Goal: Transaction & Acquisition: Purchase product/service

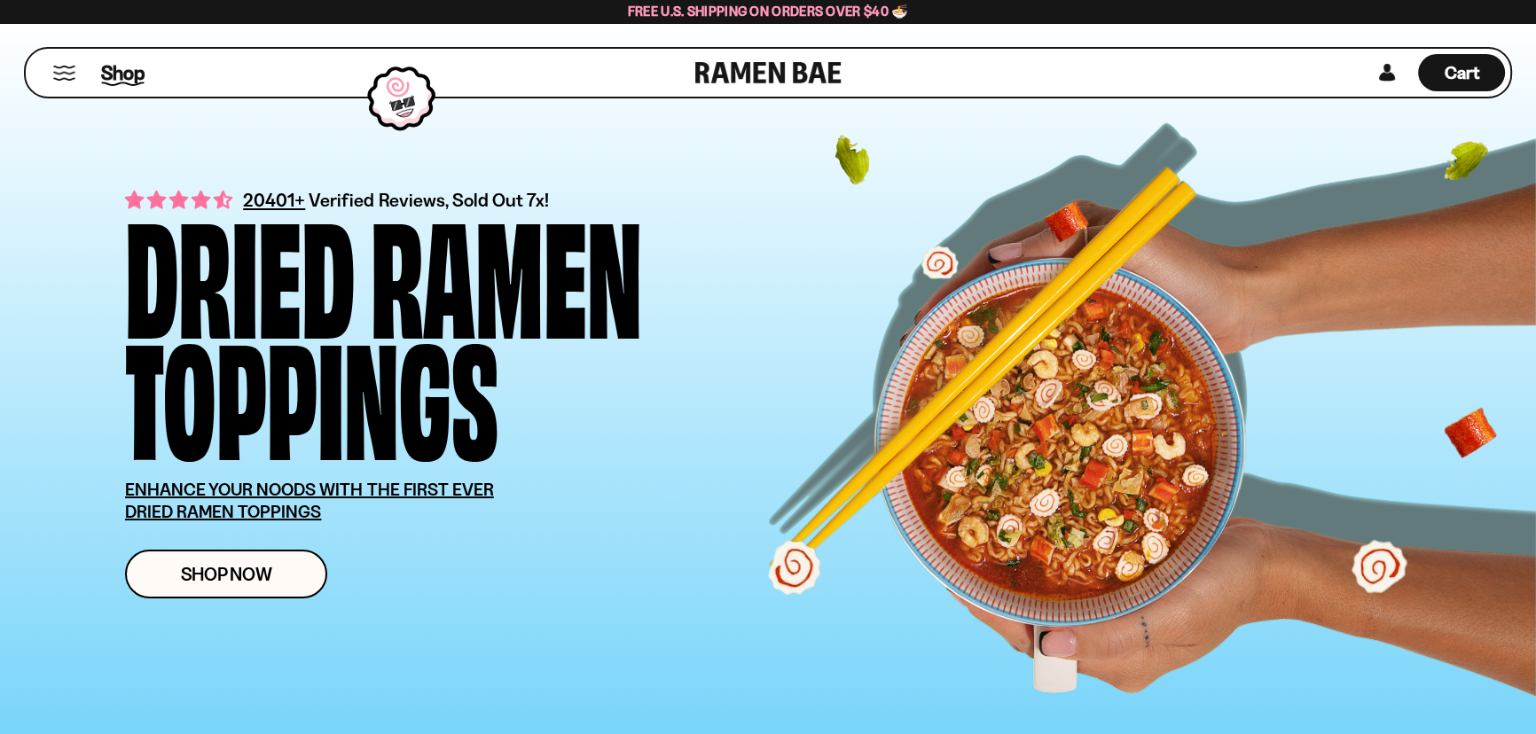
click at [126, 68] on span "Shop" at bounding box center [122, 72] width 43 height 27
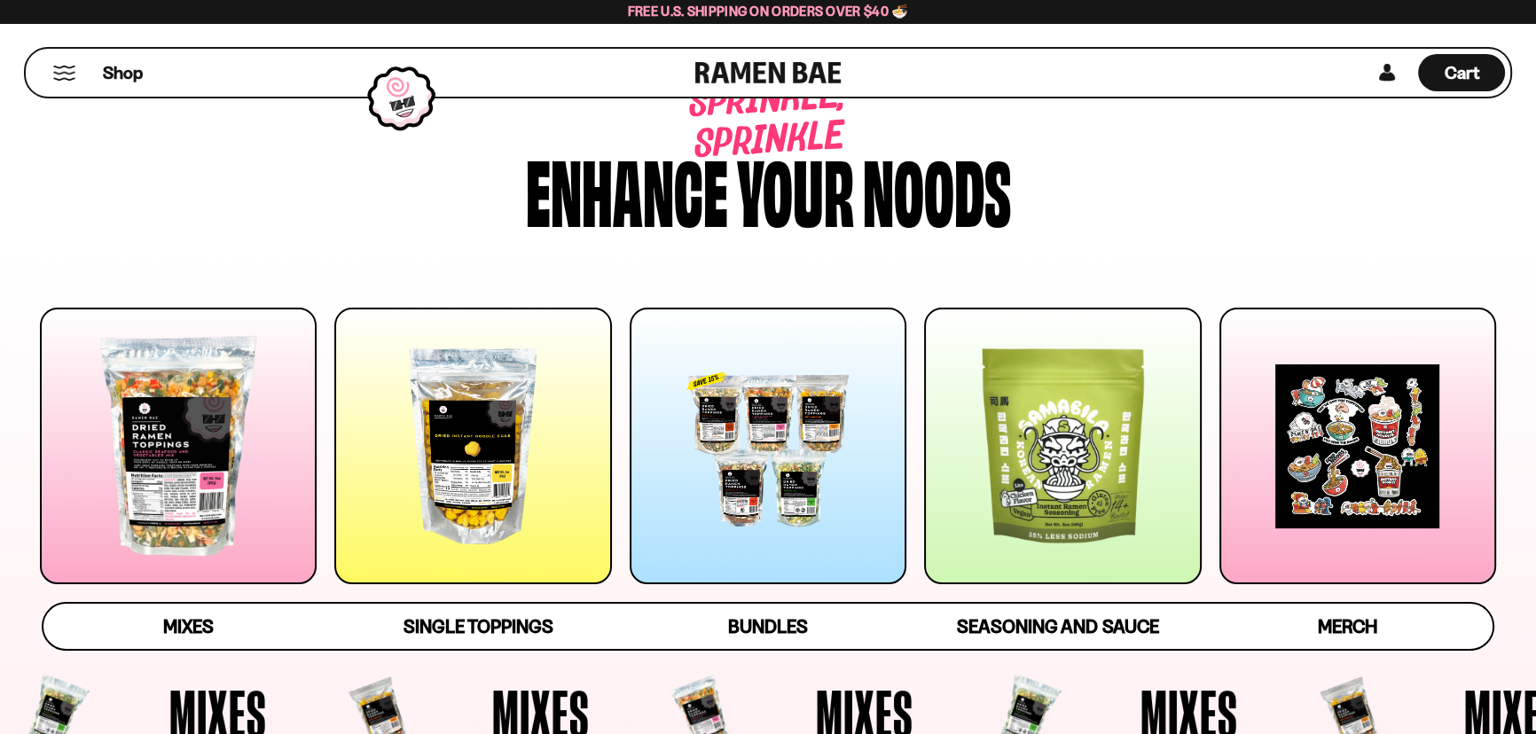
scroll to position [80, 0]
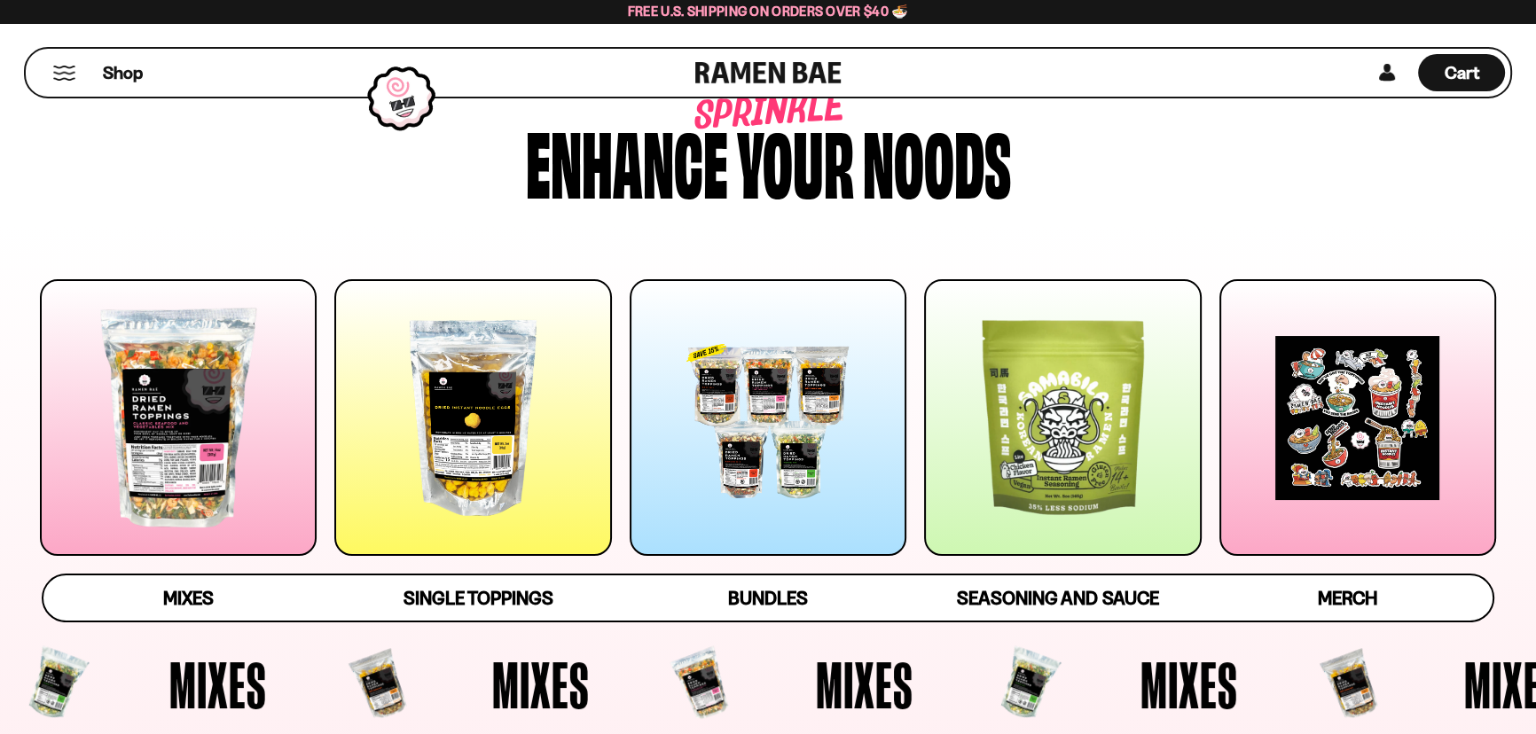
click at [804, 363] on div at bounding box center [767, 417] width 277 height 277
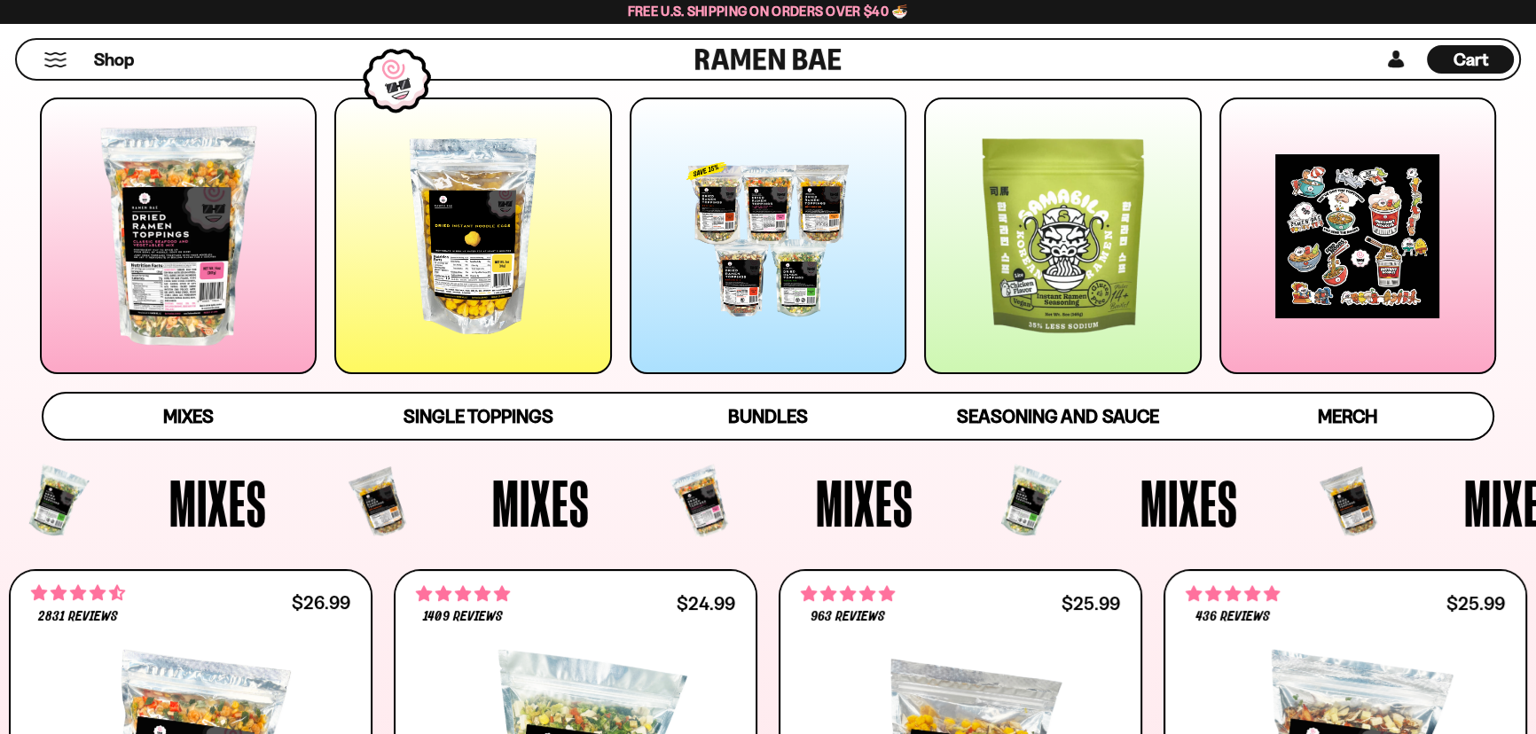
scroll to position [328, 0]
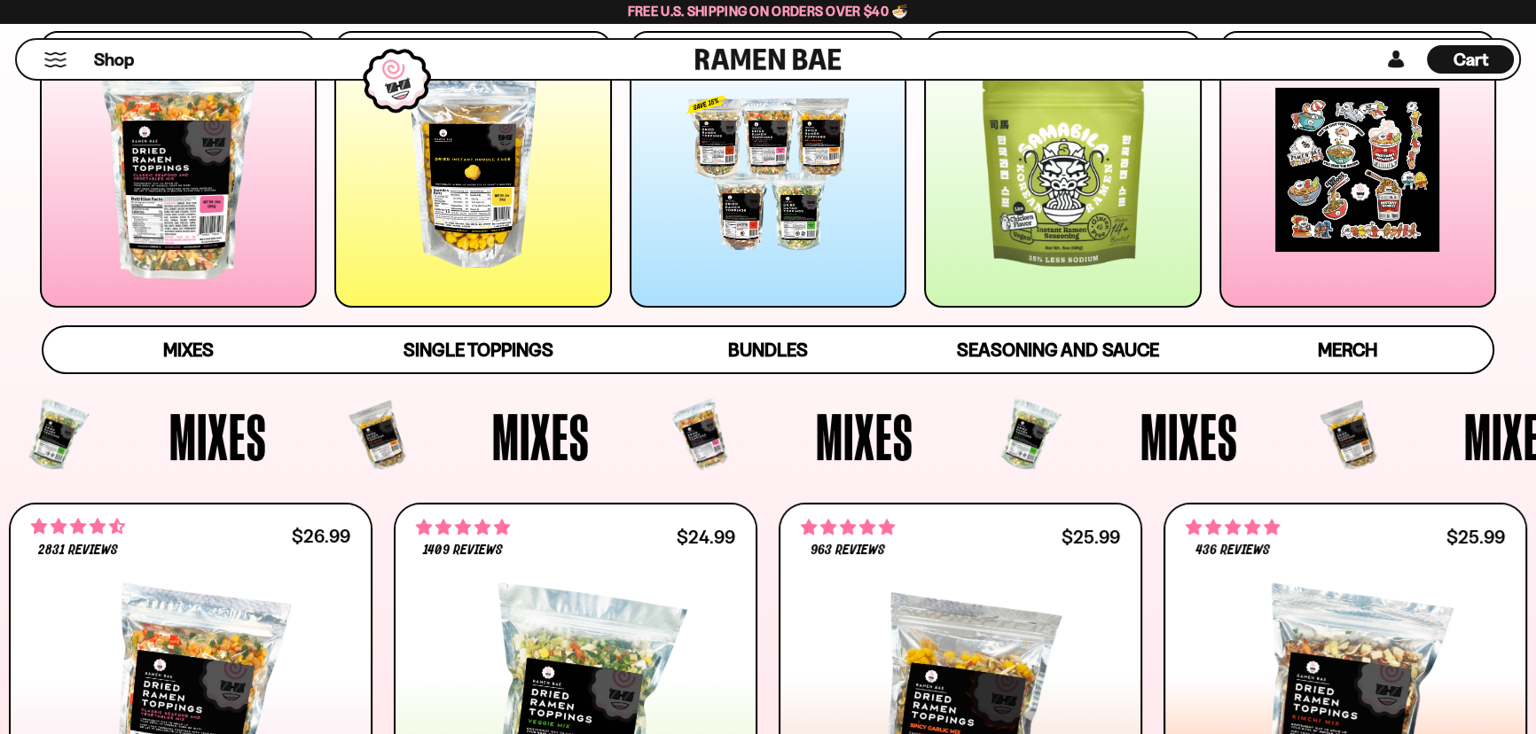
click at [196, 260] on div at bounding box center [178, 169] width 277 height 277
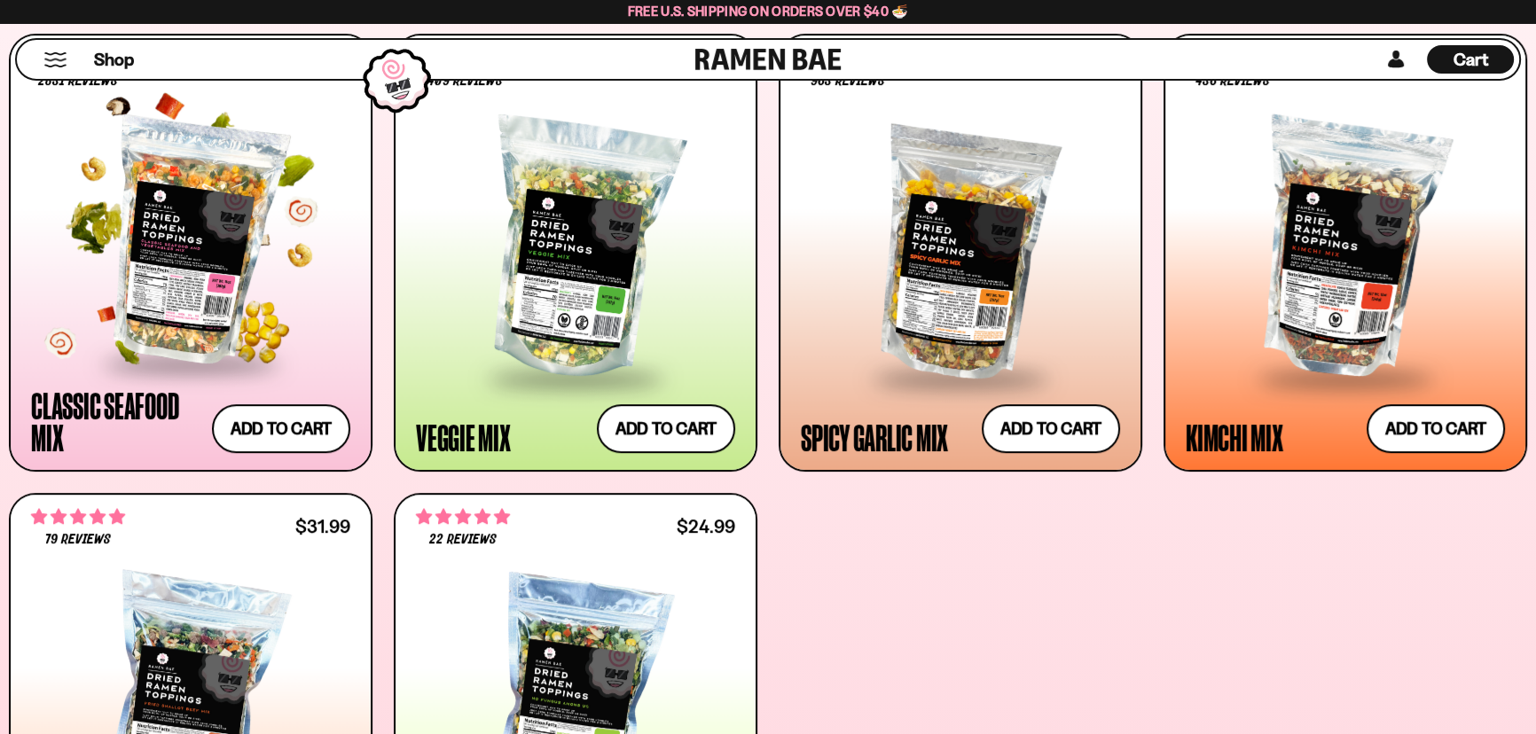
scroll to position [813, 0]
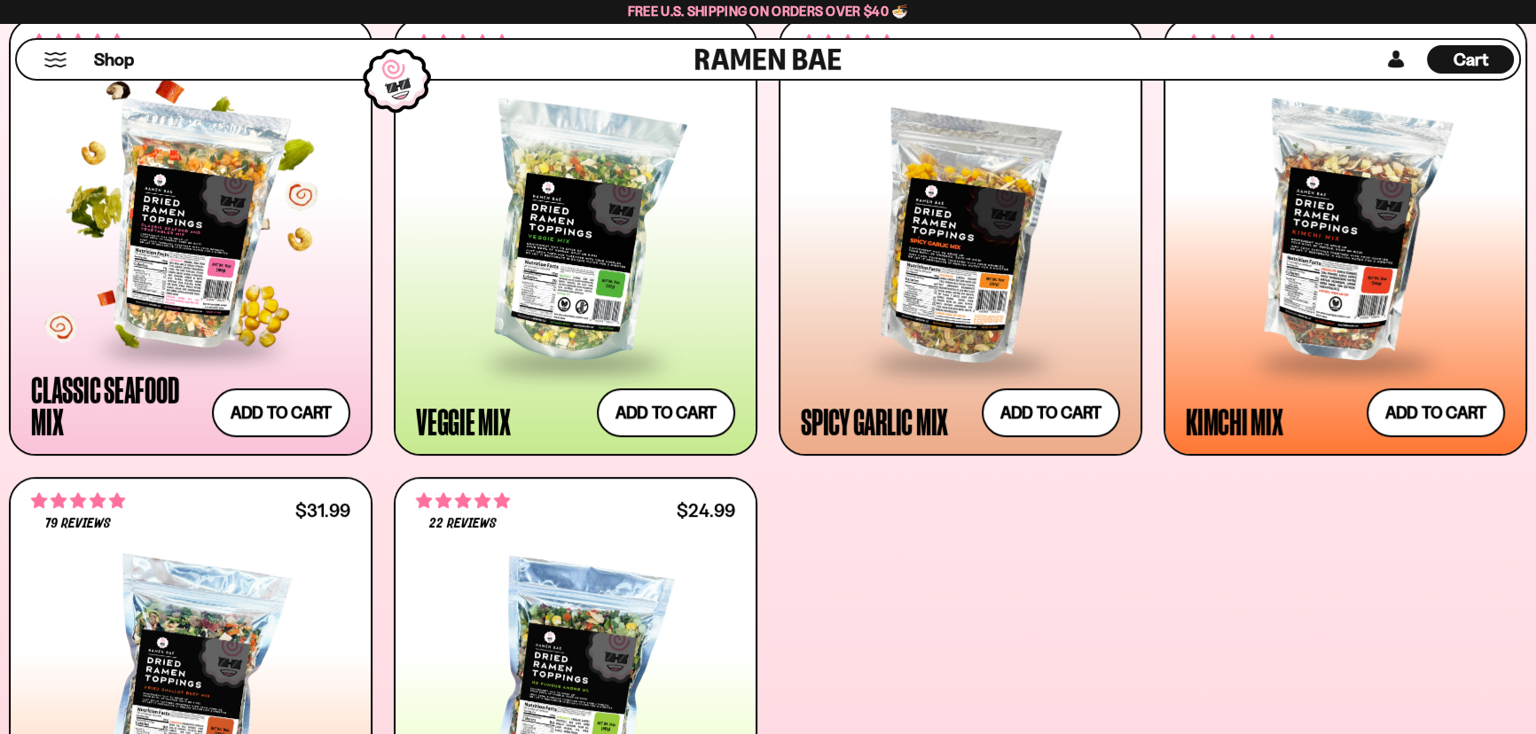
click at [203, 265] on div at bounding box center [190, 226] width 319 height 240
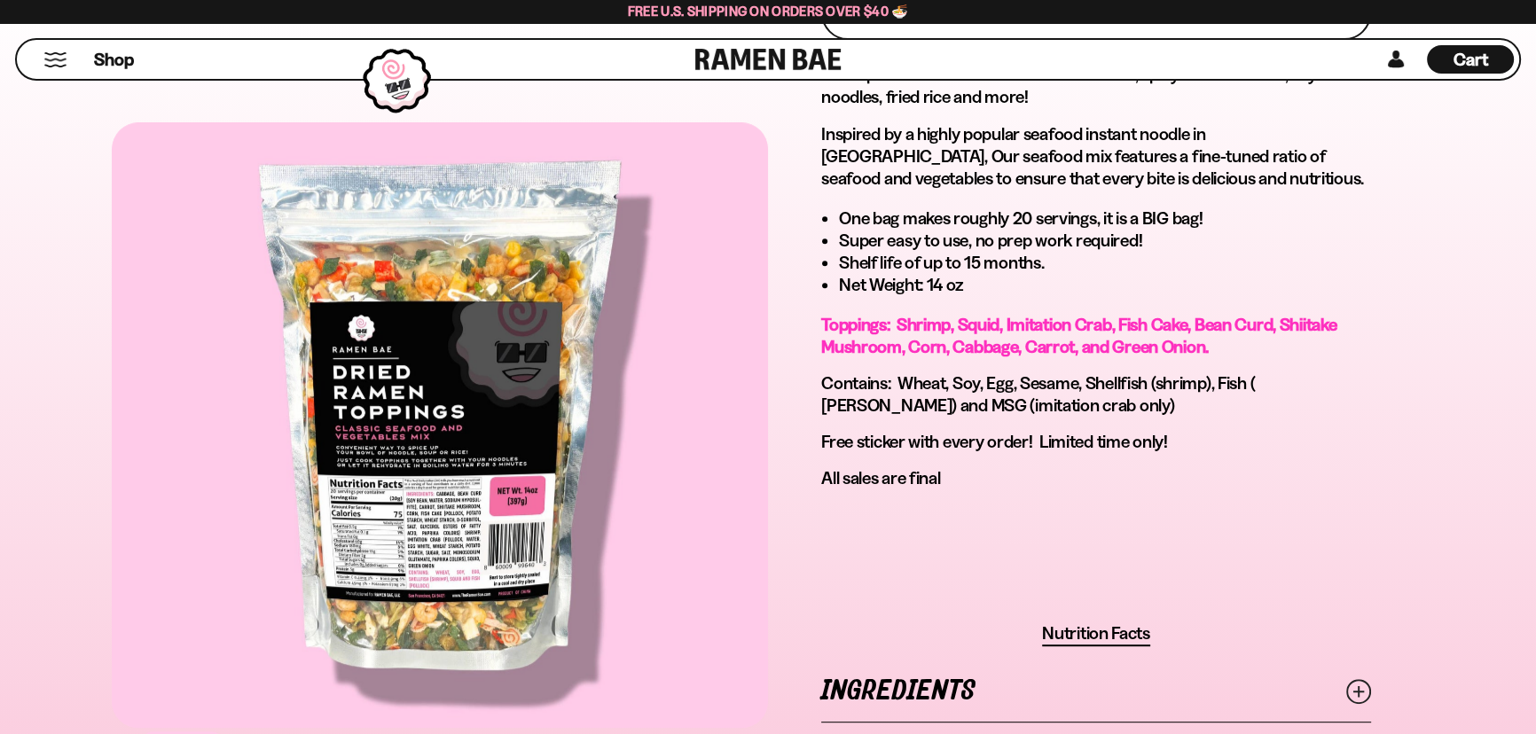
scroll to position [1128, 0]
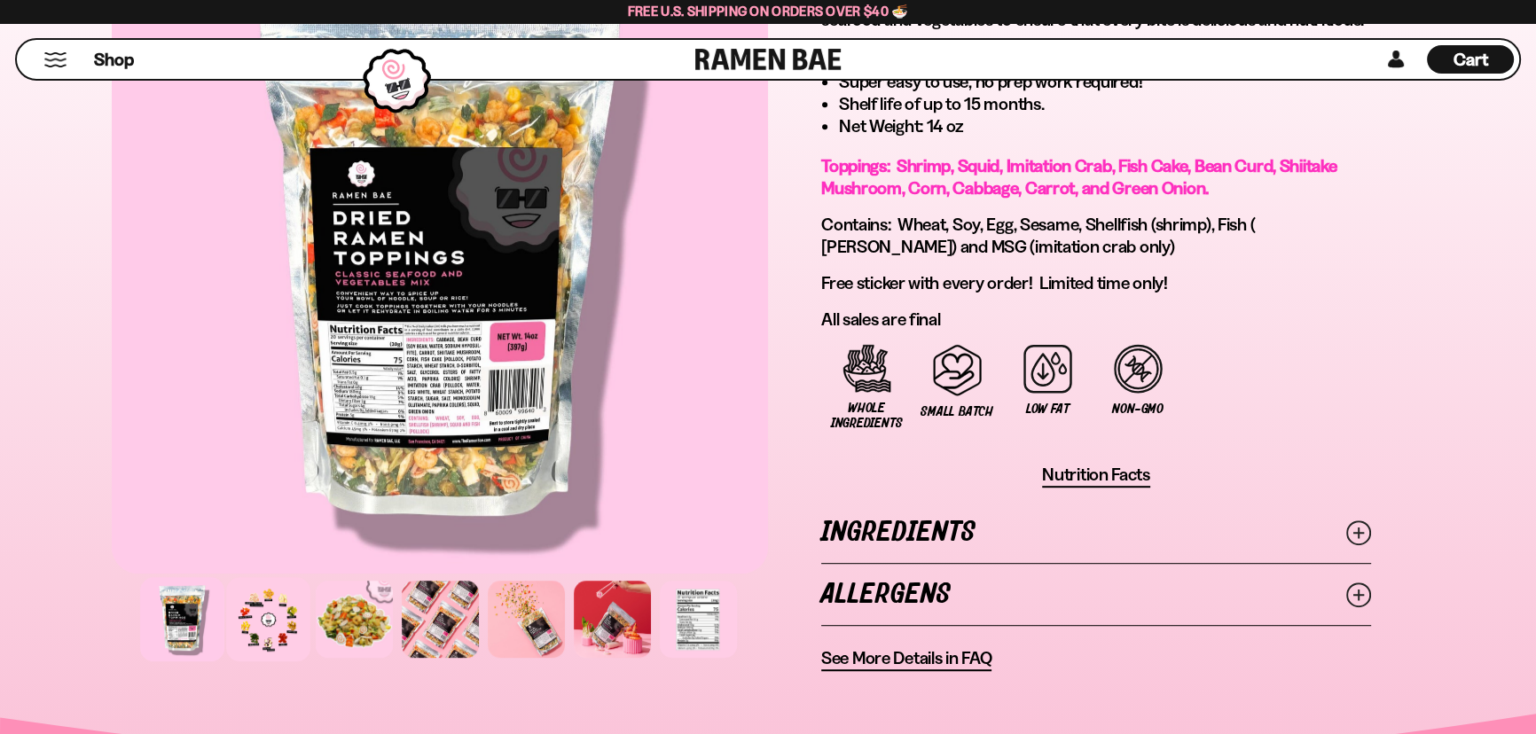
click at [273, 622] on div at bounding box center [268, 619] width 84 height 84
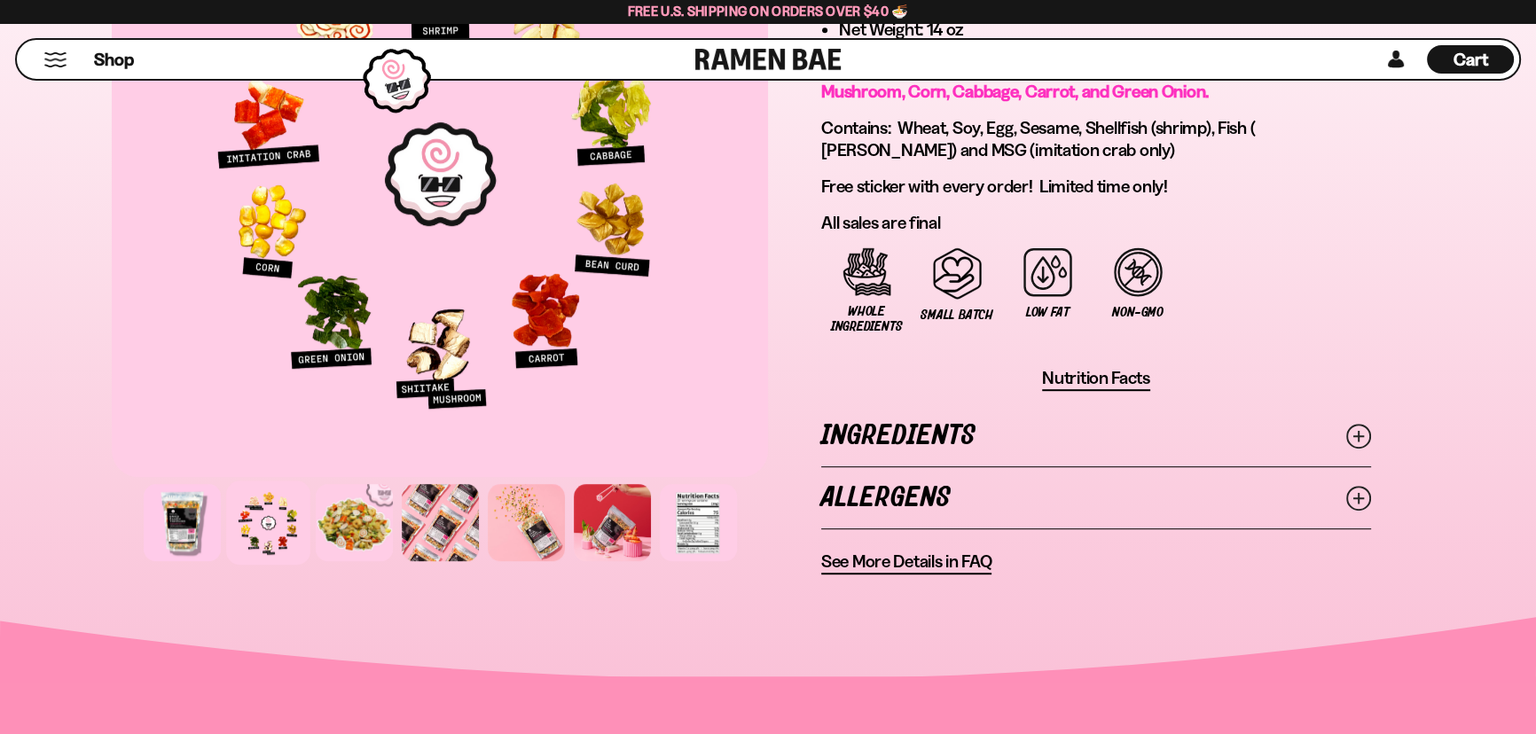
scroll to position [1289, 0]
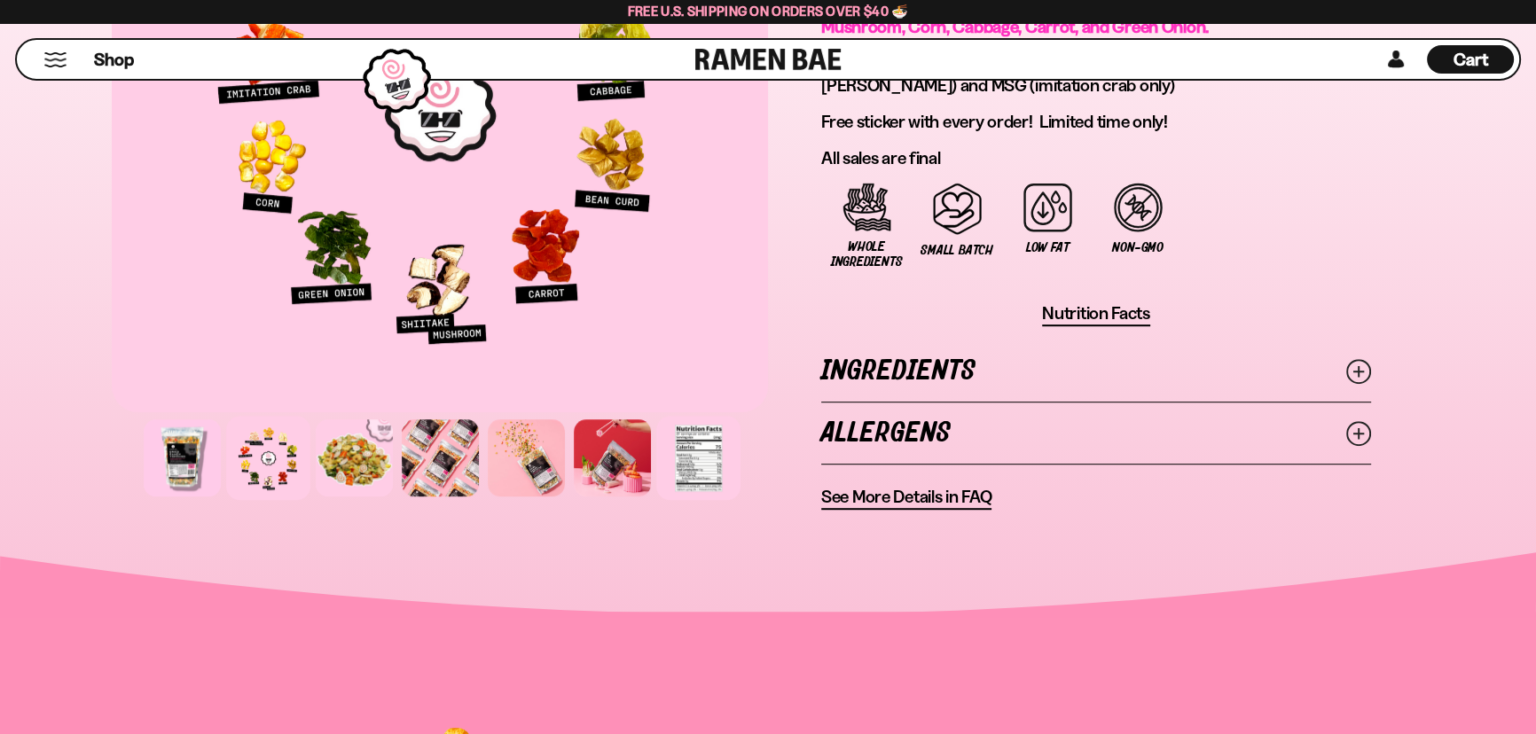
click at [710, 459] on div at bounding box center [698, 458] width 84 height 84
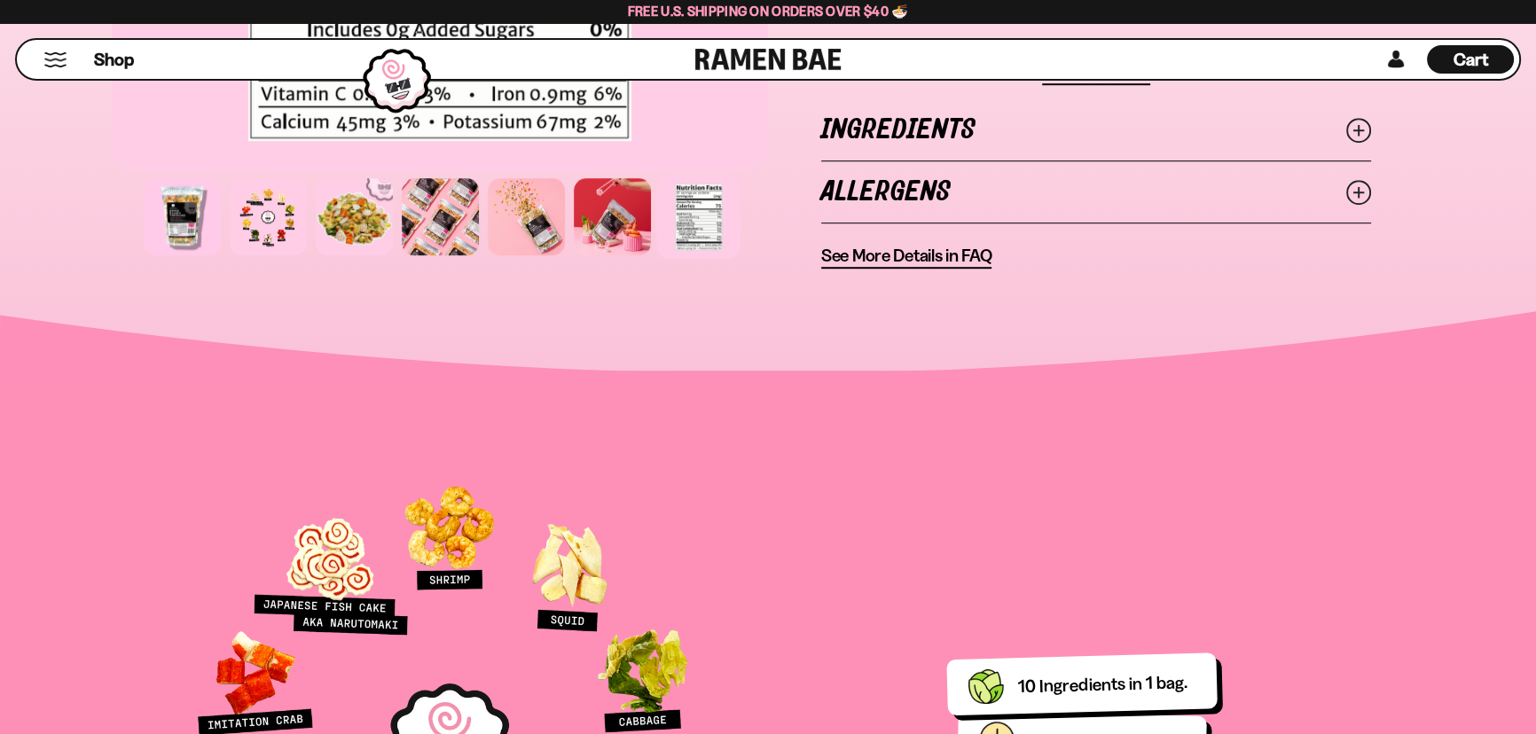
scroll to position [1531, 0]
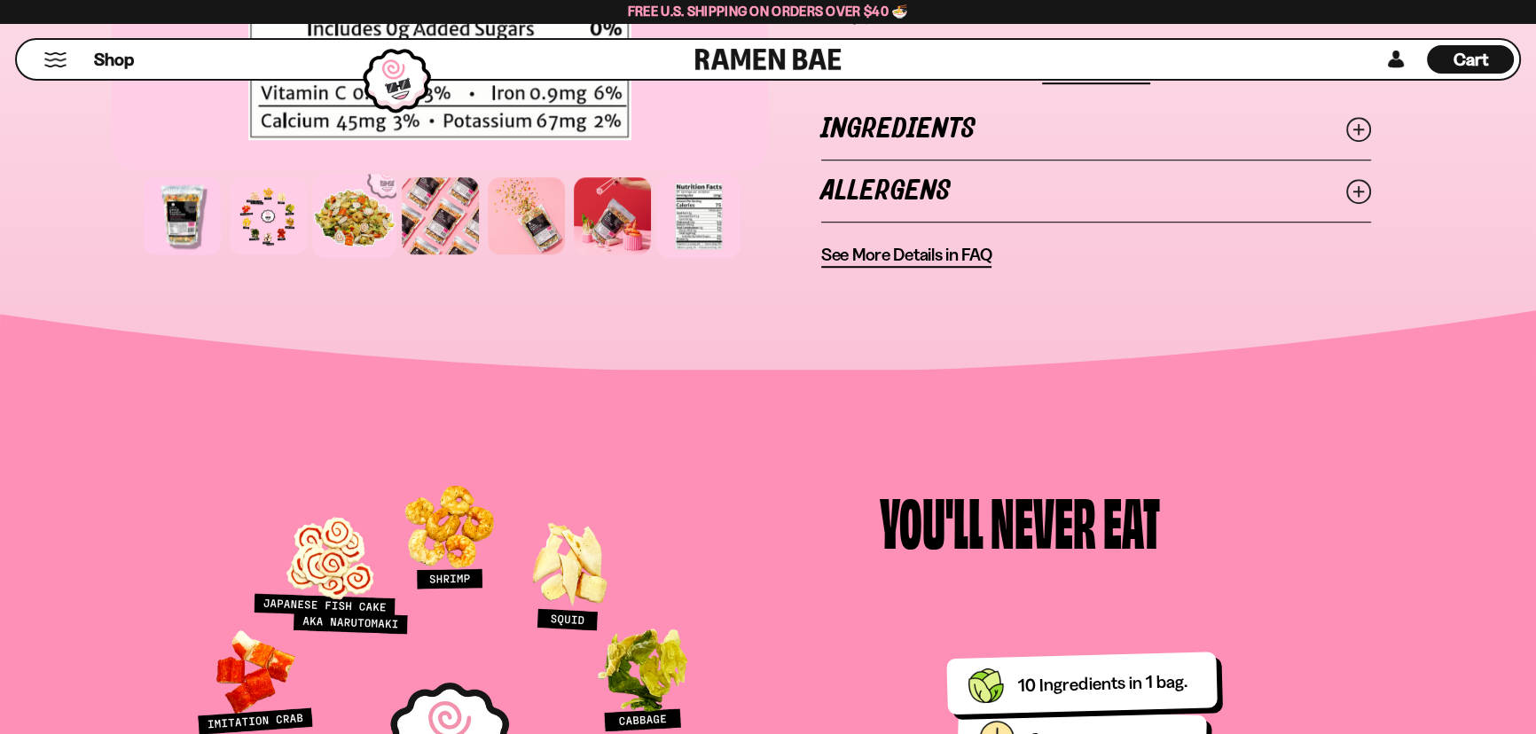
click at [339, 212] on div at bounding box center [354, 216] width 84 height 84
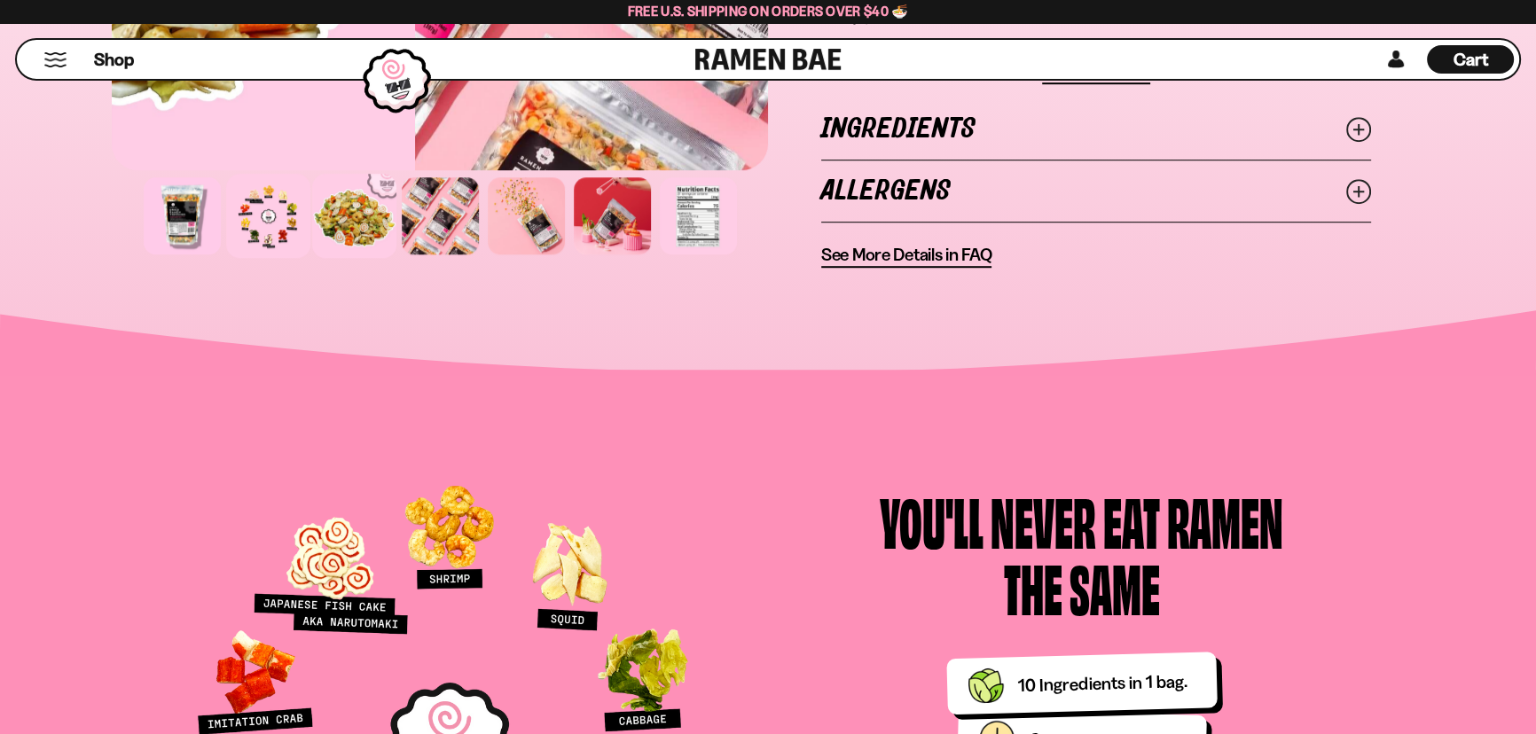
click at [272, 213] on div at bounding box center [268, 216] width 84 height 84
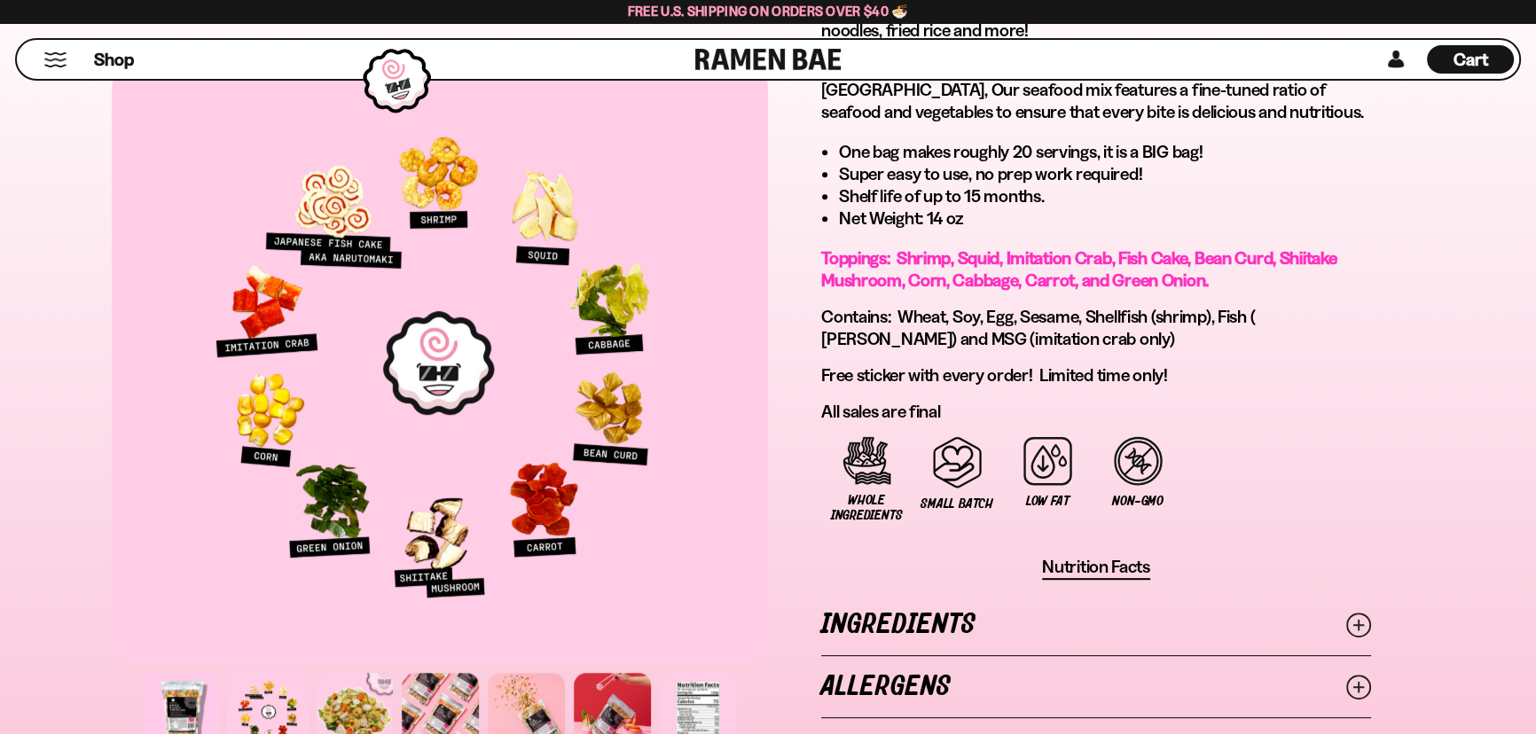
scroll to position [966, 0]
